Goal: Transaction & Acquisition: Subscribe to service/newsletter

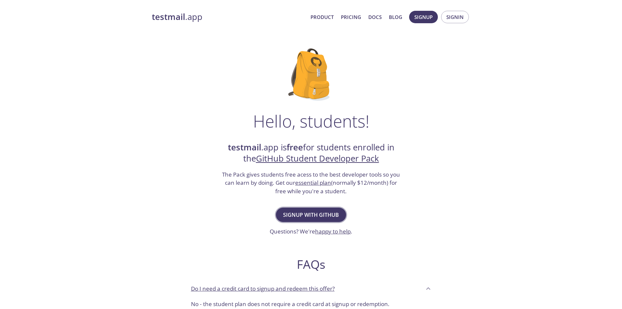
click at [327, 208] on button "Signup with GitHub" at bounding box center [311, 214] width 70 height 14
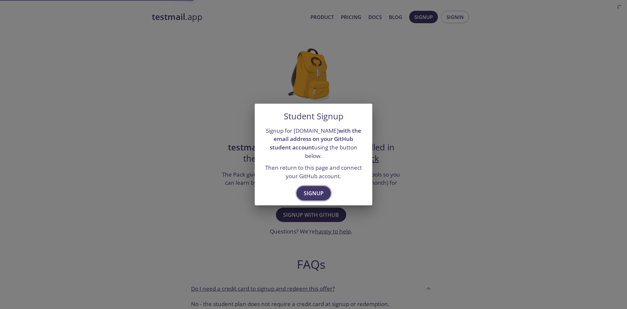
click at [315, 188] on span "Signup" at bounding box center [314, 192] width 20 height 9
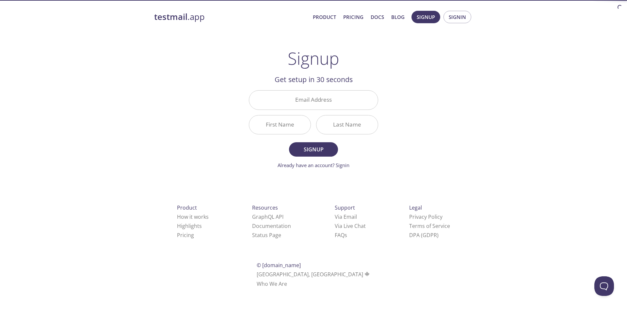
click at [326, 110] on div "Email Address" at bounding box center [313, 100] width 135 height 24
click at [323, 103] on input "Email Address" at bounding box center [313, 99] width 129 height 19
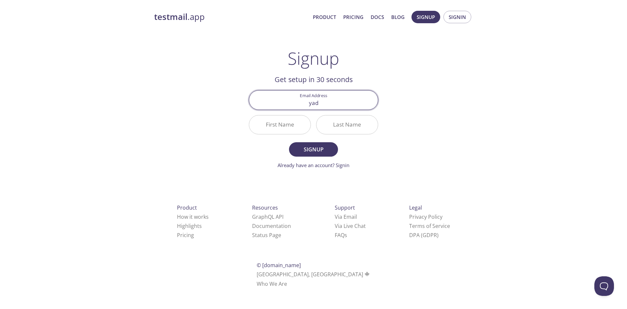
type input "[EMAIL_ADDRESS][DOMAIN_NAME]"
click at [289, 129] on input "First Name" at bounding box center [279, 124] width 61 height 19
type input "Yad"
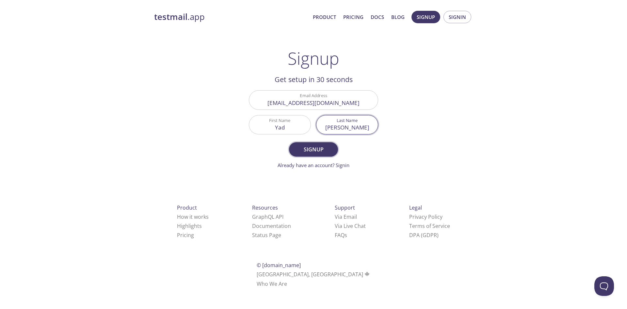
type input "[PERSON_NAME]"
click at [320, 148] on span "Signup" at bounding box center [313, 149] width 35 height 9
